Goal: Information Seeking & Learning: Learn about a topic

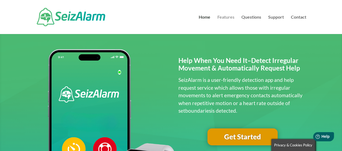
click at [176, 16] on link "Features" at bounding box center [225, 24] width 17 height 19
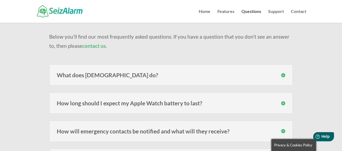
scroll to position [54, 0]
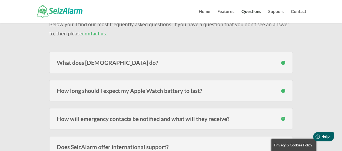
click at [224, 58] on div "What does SeizAlarm do? SeizAlarm detects irregular/abnormal movement and can a…" at bounding box center [170, 62] width 243 height 21
click at [282, 62] on h3 "What does SeizAlarm do?" at bounding box center [171, 63] width 228 height 6
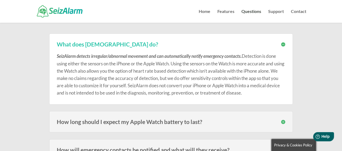
scroll to position [81, 0]
